Goal: Transaction & Acquisition: Purchase product/service

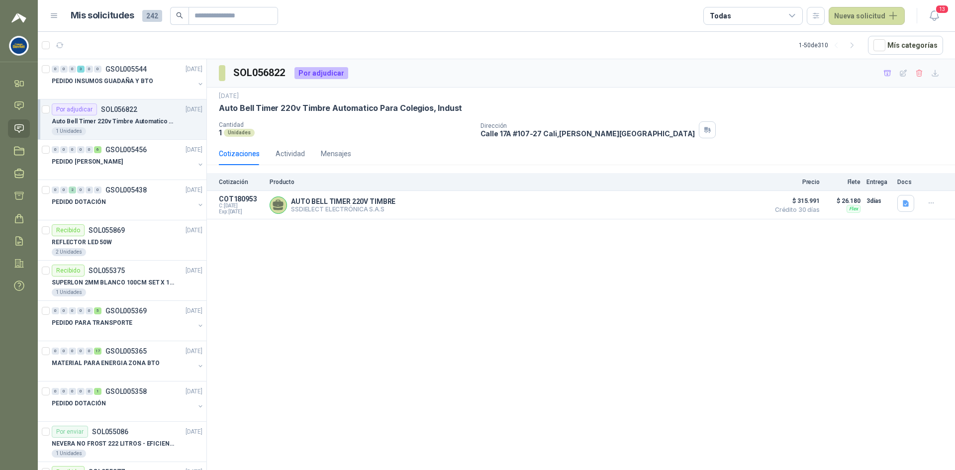
click at [124, 120] on p "Auto Bell Timer 220v Timbre Automatico Para Colegios, Indust" at bounding box center [114, 121] width 124 height 9
click at [530, 208] on div "AUTO BELL TIMER 220V TIMBRE SSDIELECT ELECTRÓNICA S.A.S Detalles" at bounding box center [516, 205] width 494 height 20
click at [531, 208] on div "AUTO BELL TIMER 220V TIMBRE SSDIELECT ELECTRÓNICA S.A.S Detalles" at bounding box center [516, 205] width 494 height 20
